Goal: Communication & Community: Connect with others

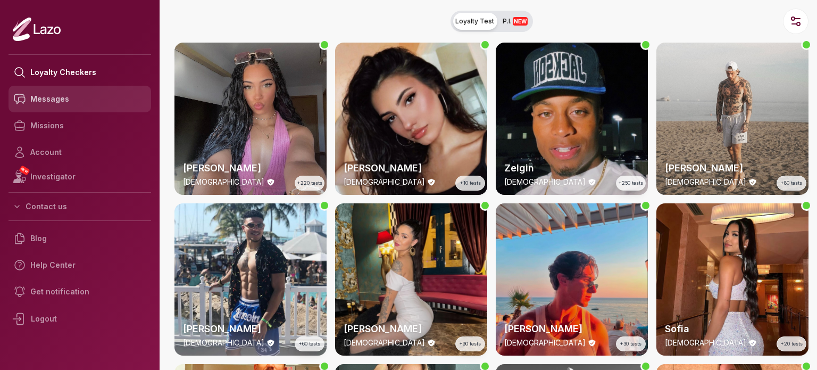
click at [91, 102] on link "Messages" at bounding box center [80, 99] width 143 height 27
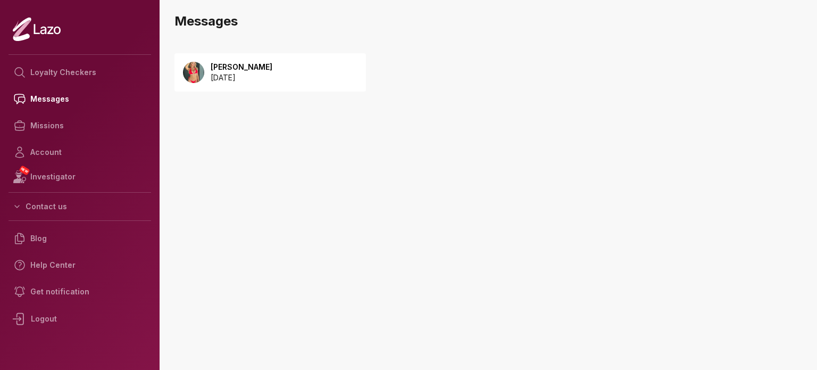
click at [283, 85] on div "Emily 2025 August 30" at bounding box center [269, 72] width 191 height 38
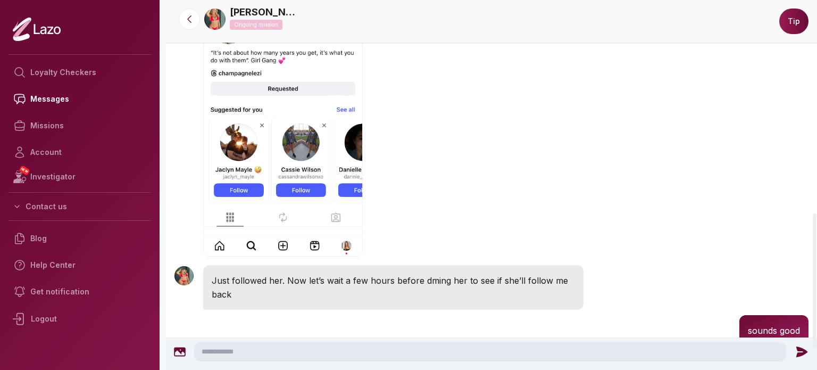
scroll to position [581, 0]
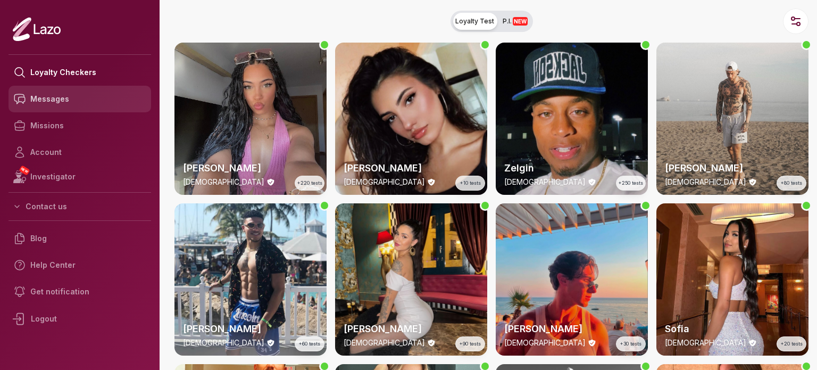
click at [63, 99] on link "Messages" at bounding box center [80, 99] width 143 height 27
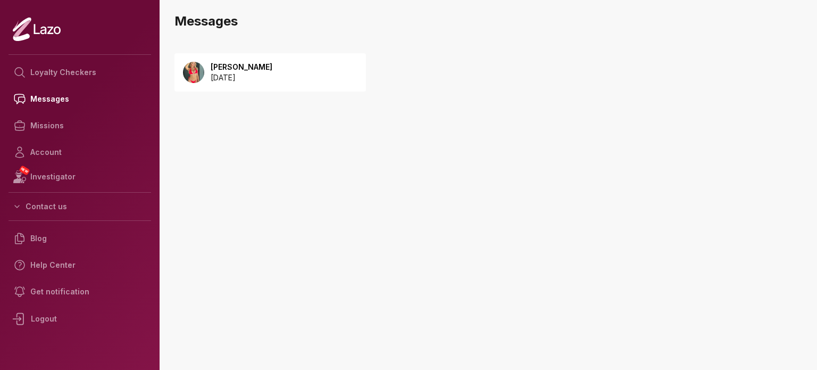
click at [266, 61] on div "[PERSON_NAME] [DATE]" at bounding box center [269, 72] width 191 height 38
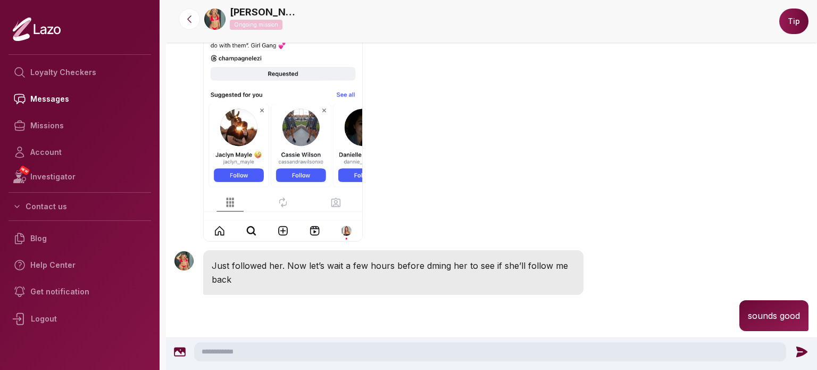
scroll to position [800, 0]
